Goal: Navigation & Orientation: Go to known website

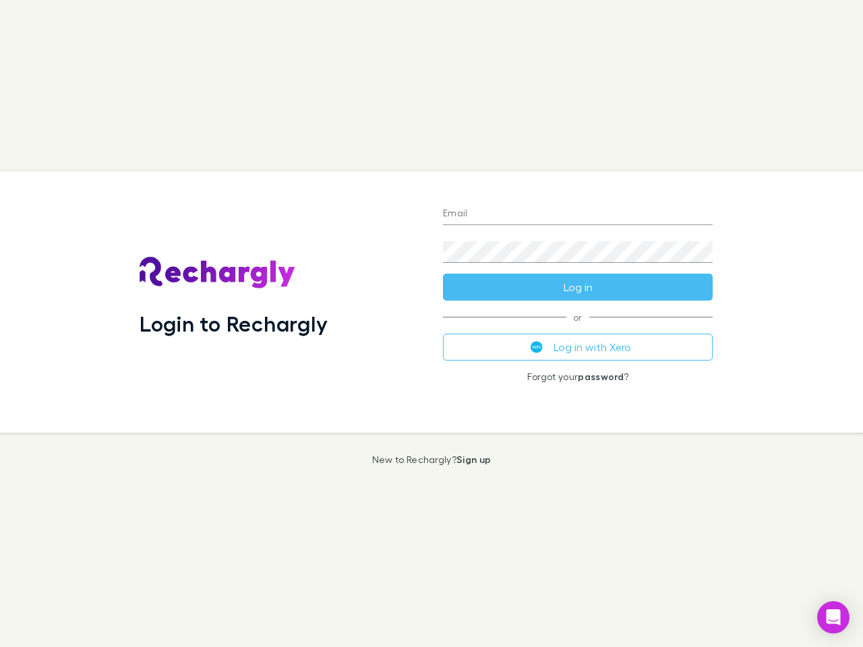
click at [432, 324] on div "Login to Rechargly" at bounding box center [280, 302] width 303 height 262
click at [578, 214] on input "Email" at bounding box center [578, 215] width 270 height 22
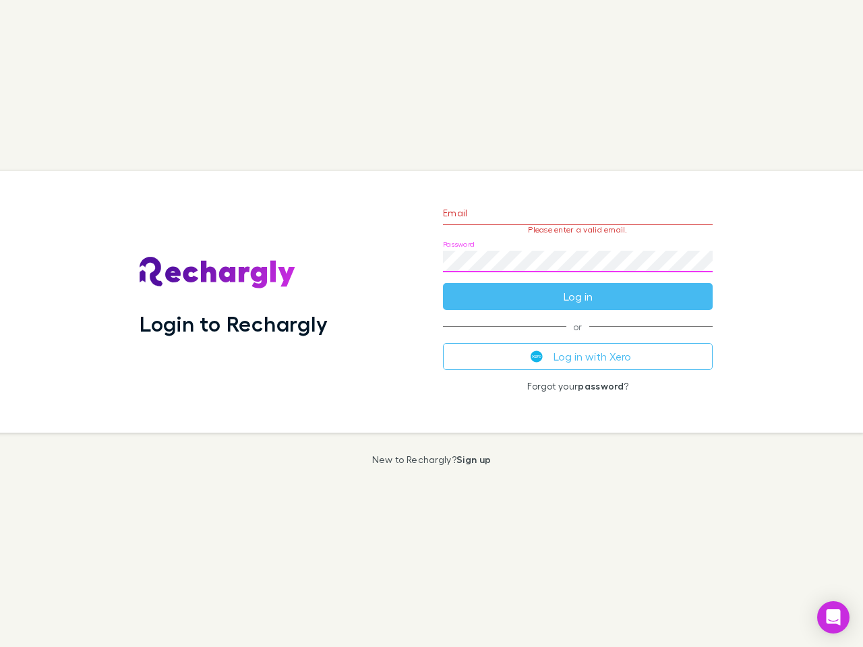
click at [578, 287] on form "Email Please enter a valid email. Password Log in" at bounding box center [578, 251] width 270 height 117
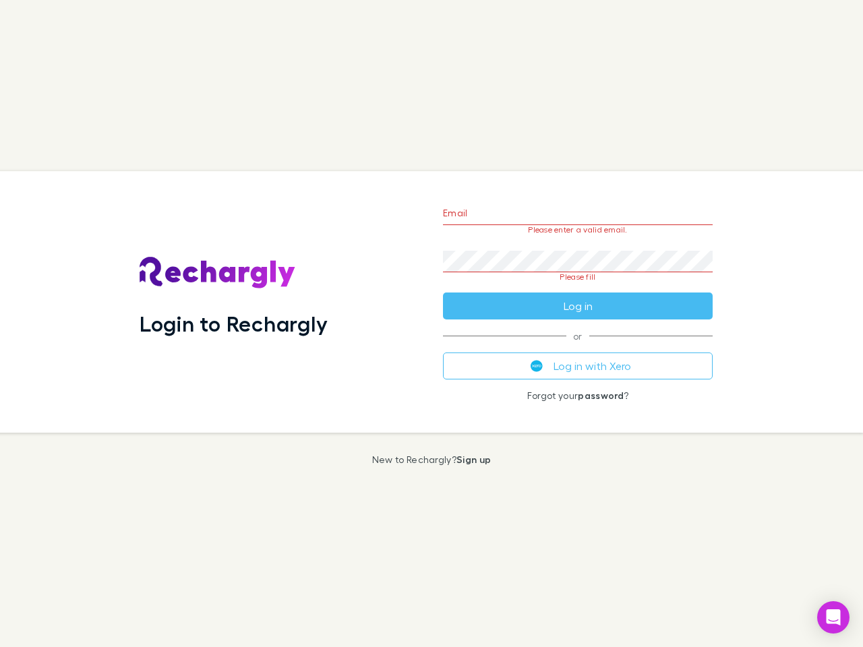
click at [578, 347] on div "Email Please enter a valid email. Password Please fill Log in or Log in with Xe…" at bounding box center [577, 302] width 291 height 262
click at [833, 618] on icon "Open Intercom Messenger" at bounding box center [834, 618] width 14 height 16
